Goal: Find specific page/section: Find specific page/section

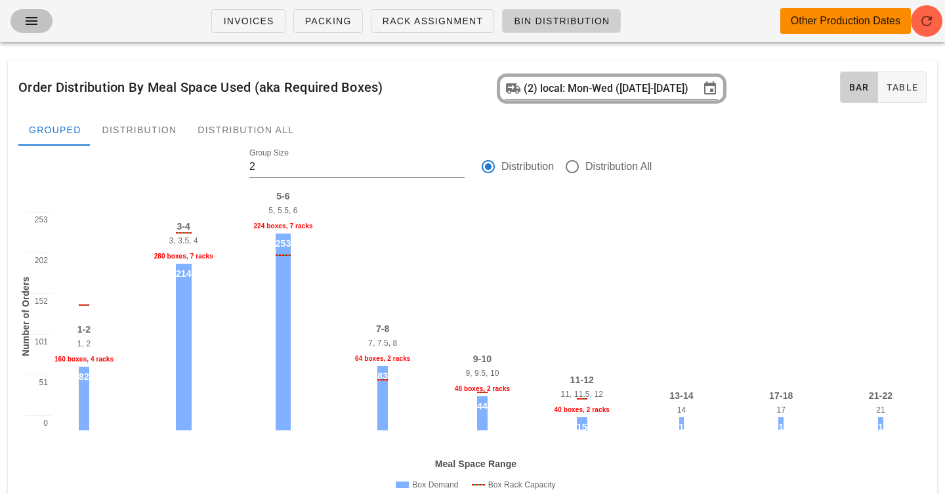
click at [27, 15] on icon "button" at bounding box center [32, 21] width 16 height 16
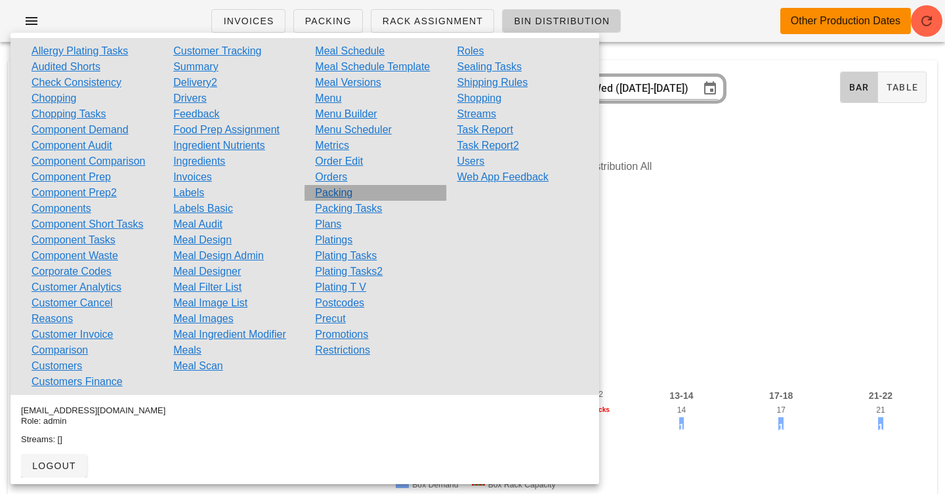
click at [333, 188] on link "Packing" at bounding box center [333, 193] width 37 height 16
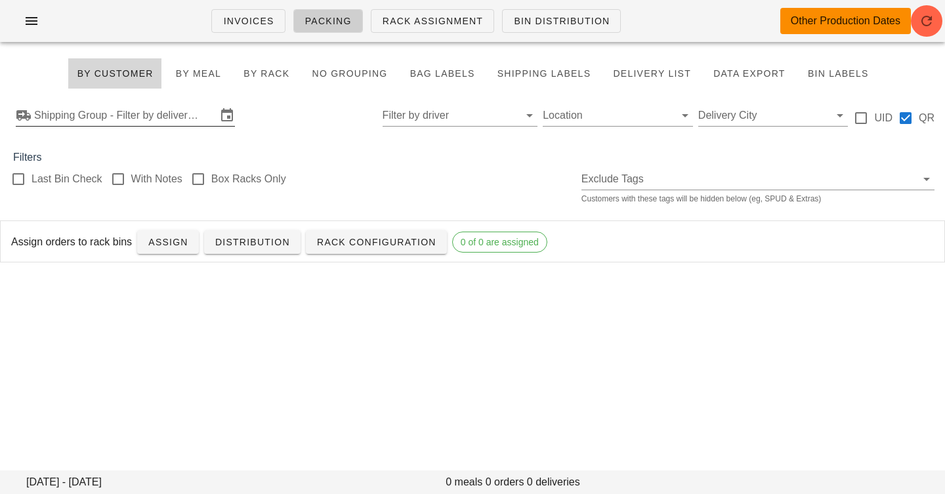
click at [176, 121] on input "Shipping Group - Filter by delivery logistics" at bounding box center [125, 115] width 182 height 21
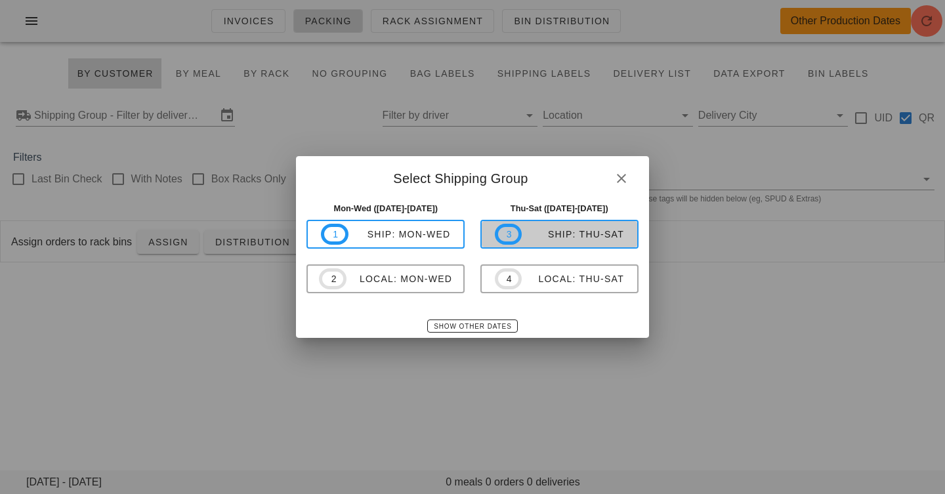
click at [514, 238] on span "3" at bounding box center [509, 234] width 28 height 21
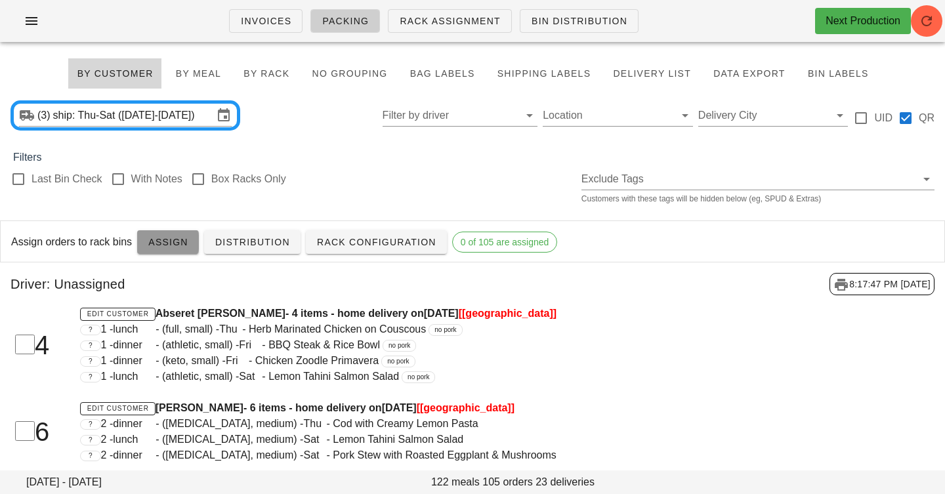
click at [168, 245] on span "Assign" at bounding box center [168, 242] width 41 height 10
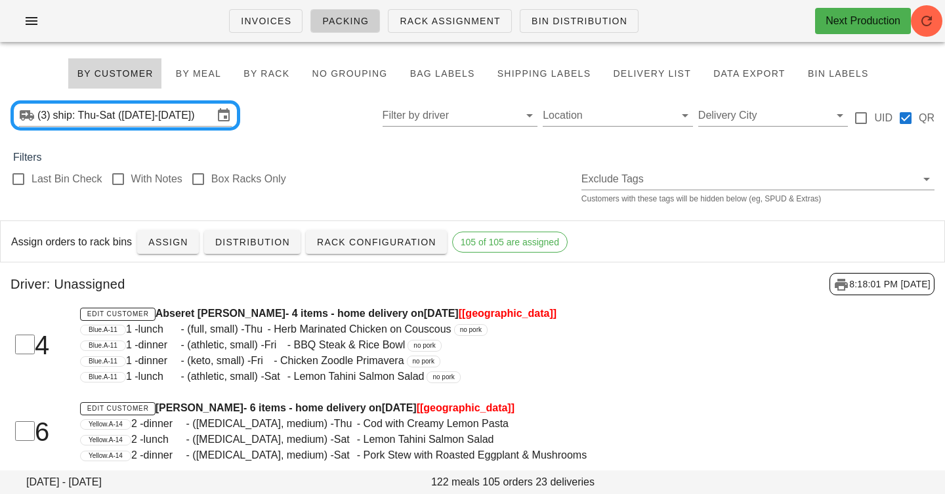
click at [402, 150] on div "Filters" at bounding box center [472, 158] width 945 height 16
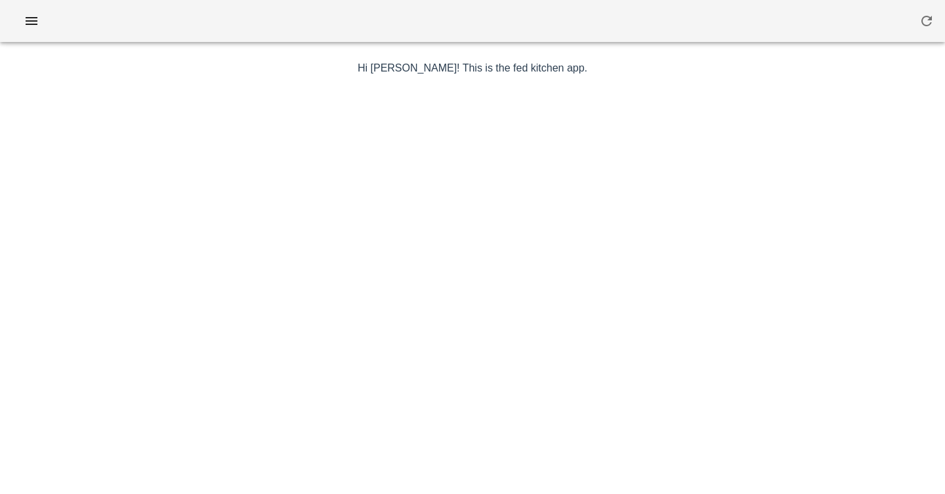
click at [22, 56] on div "Hi Elin! This is the fed kitchen app. a random image without an inspirational q…" at bounding box center [472, 305] width 945 height 611
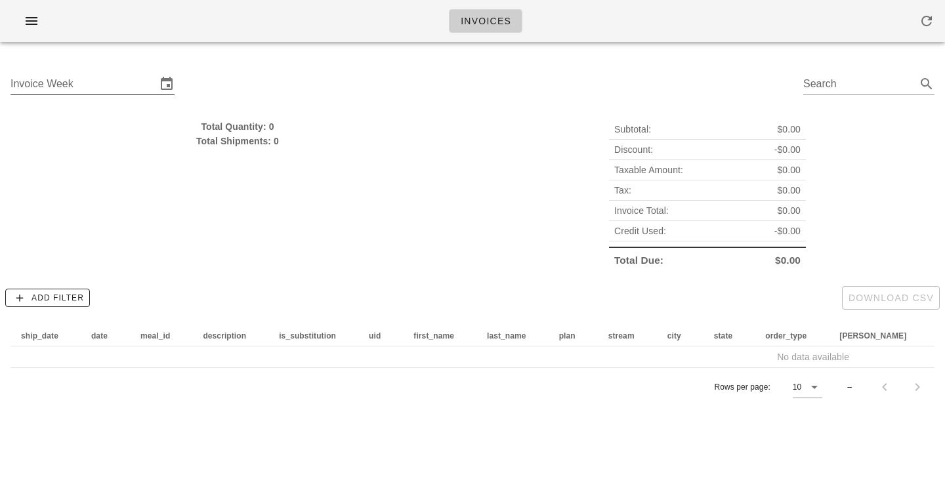
click at [102, 85] on input "Invoice Week" at bounding box center [83, 83] width 146 height 21
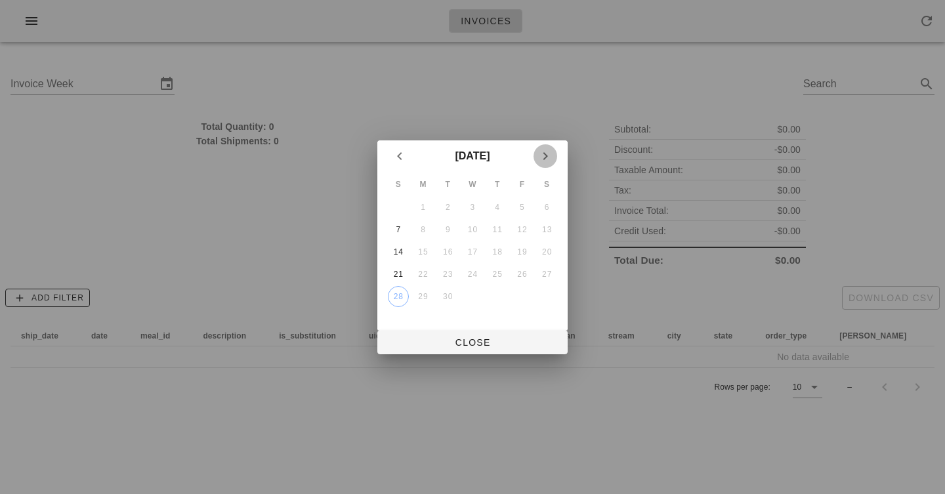
click at [546, 156] on icon "Next month" at bounding box center [545, 156] width 16 height 16
click at [397, 228] on div "5" at bounding box center [398, 229] width 21 height 9
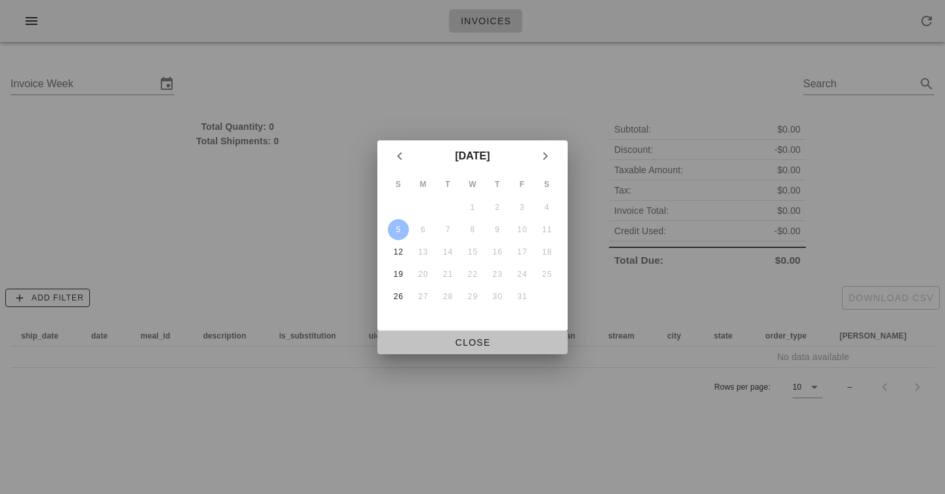
click at [480, 341] on span "Close" at bounding box center [472, 342] width 169 height 10
type input "Sunday October 5"
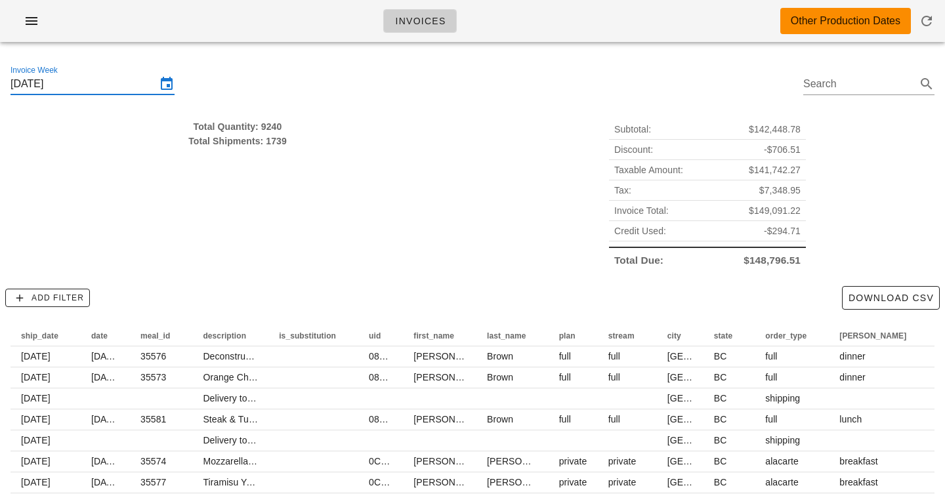
click at [386, 184] on div "Total Quantity: 9240 Total Shipments: 1739" at bounding box center [238, 195] width 470 height 167
